Goal: Subscribe to service/newsletter

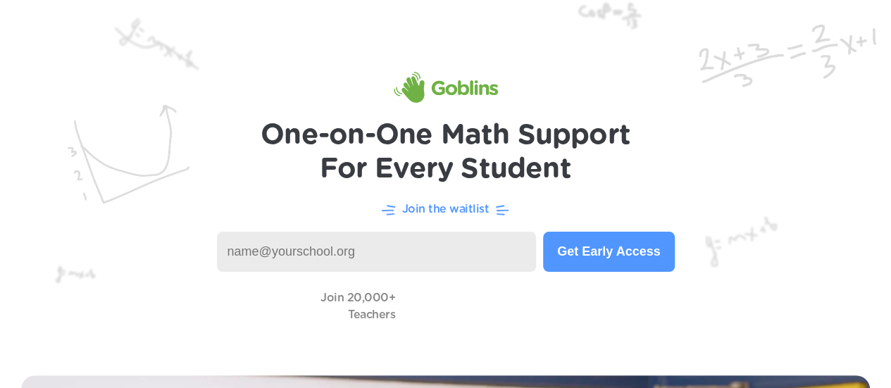
click at [376, 238] on input at bounding box center [377, 252] width 320 height 40
type input "[EMAIL_ADDRESS][DOMAIN_NAME]"
click at [603, 239] on button "Get Early Access" at bounding box center [608, 252] width 131 height 40
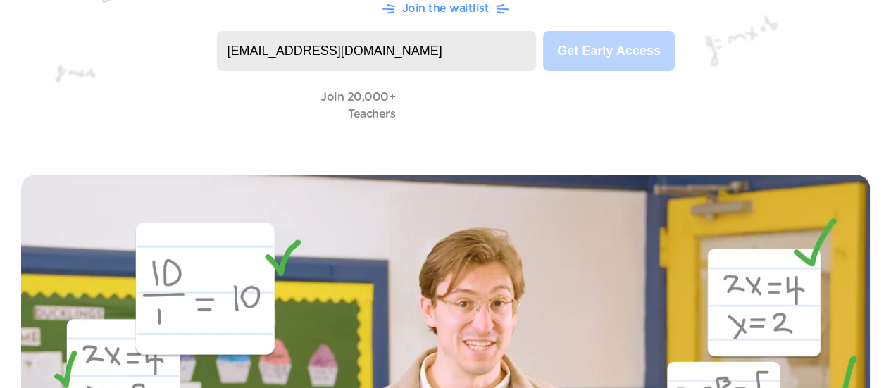
scroll to position [203, 0]
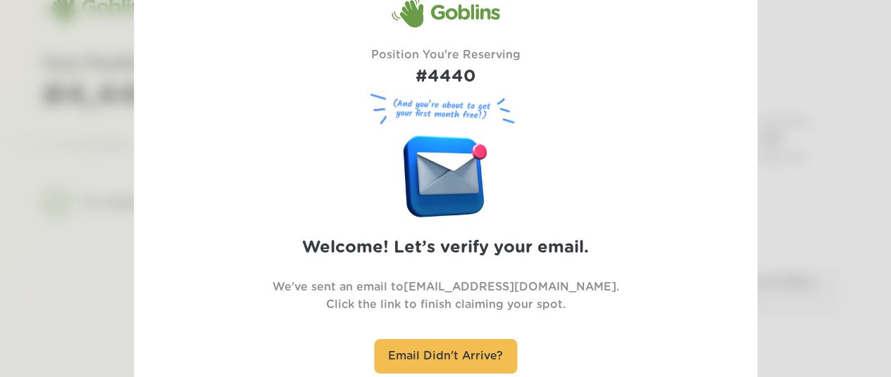
scroll to position [45, 0]
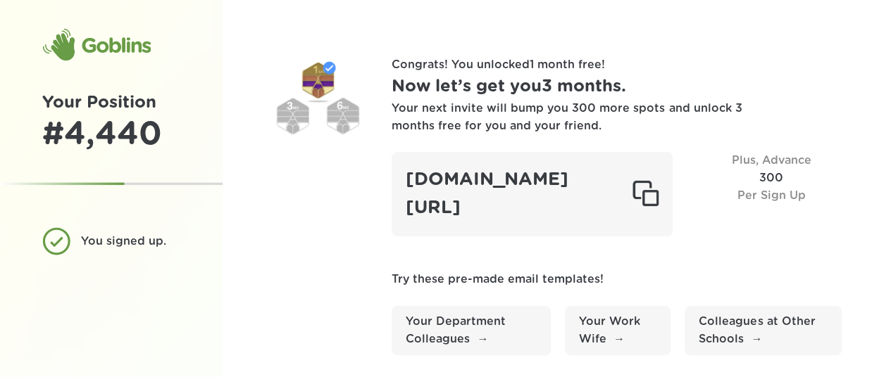
scroll to position [233, 0]
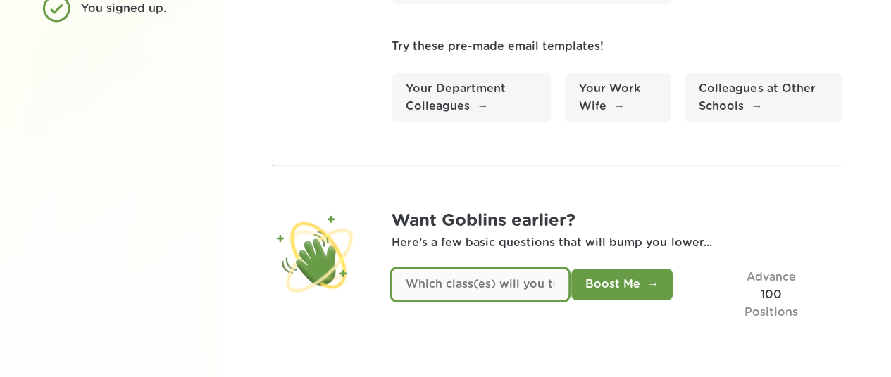
click at [552, 282] on input "text" at bounding box center [479, 285] width 177 height 32
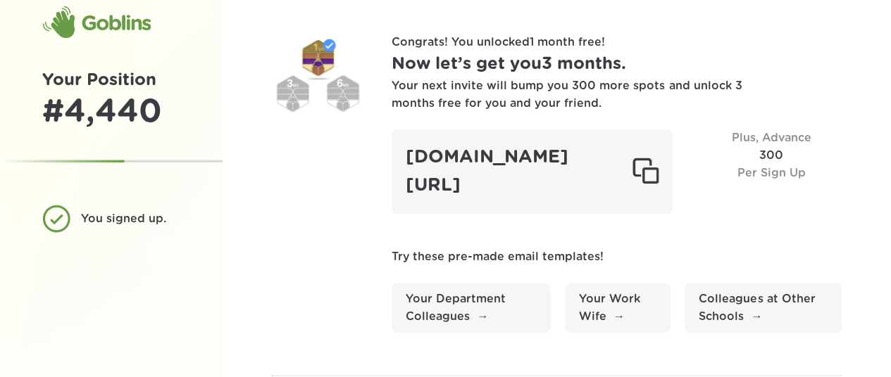
scroll to position [0, 0]
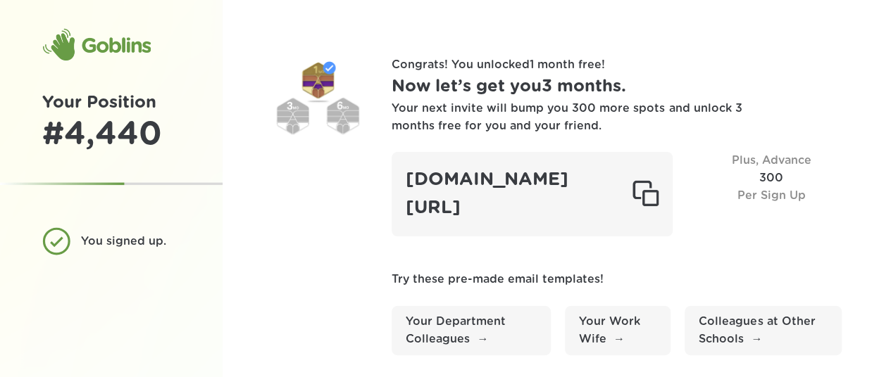
click at [524, 115] on div "Your next invite will bump you 300 more spots and unlock 3 months free for you …" at bounding box center [567, 117] width 352 height 35
